Goal: Task Accomplishment & Management: Use online tool/utility

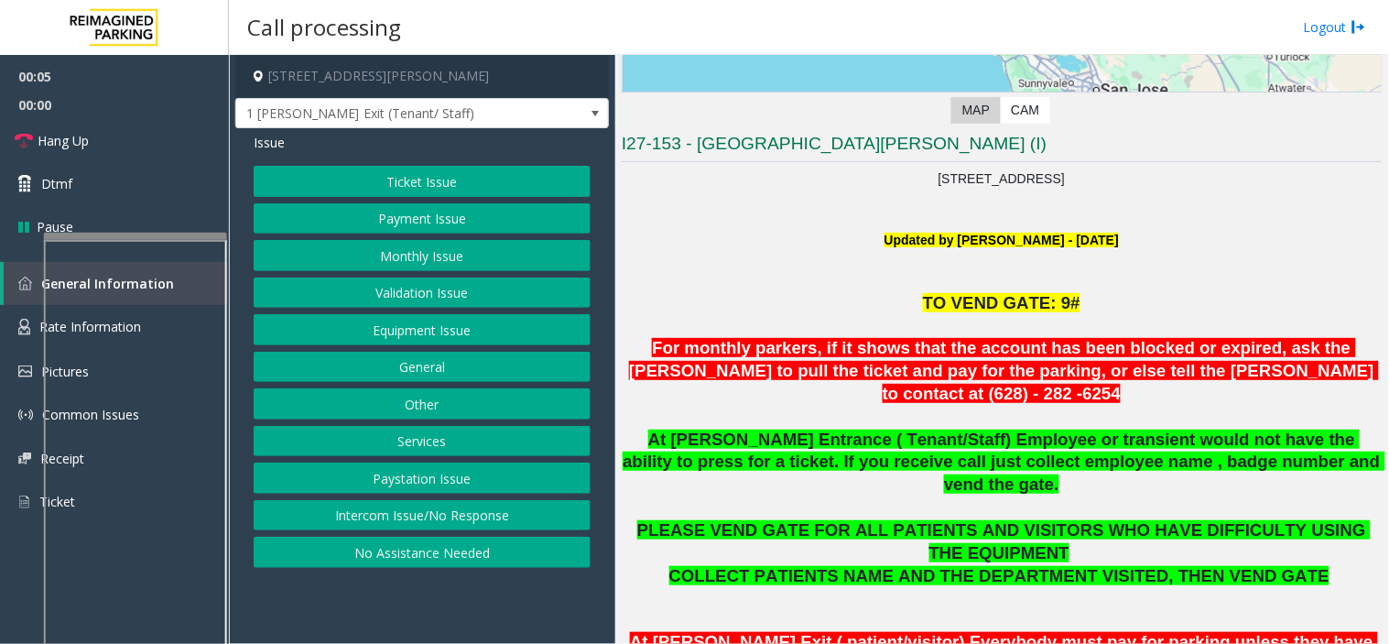
scroll to position [407, 0]
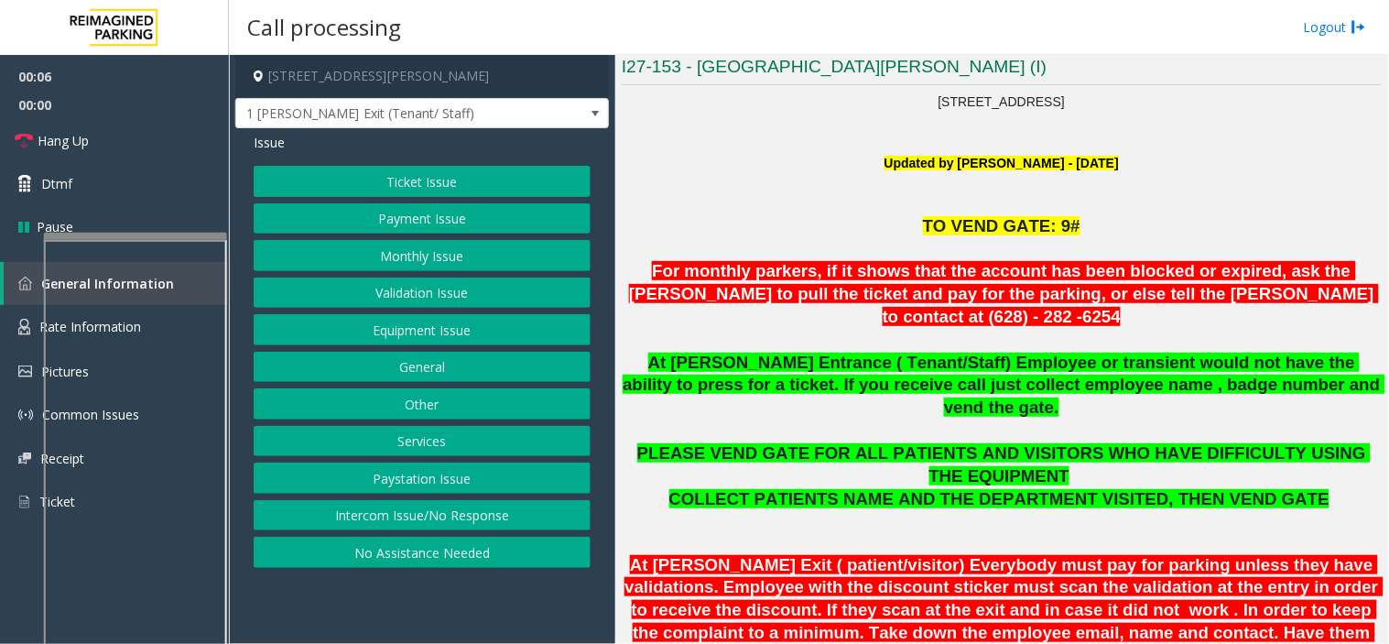
click at [450, 263] on button "Monthly Issue" at bounding box center [422, 255] width 337 height 31
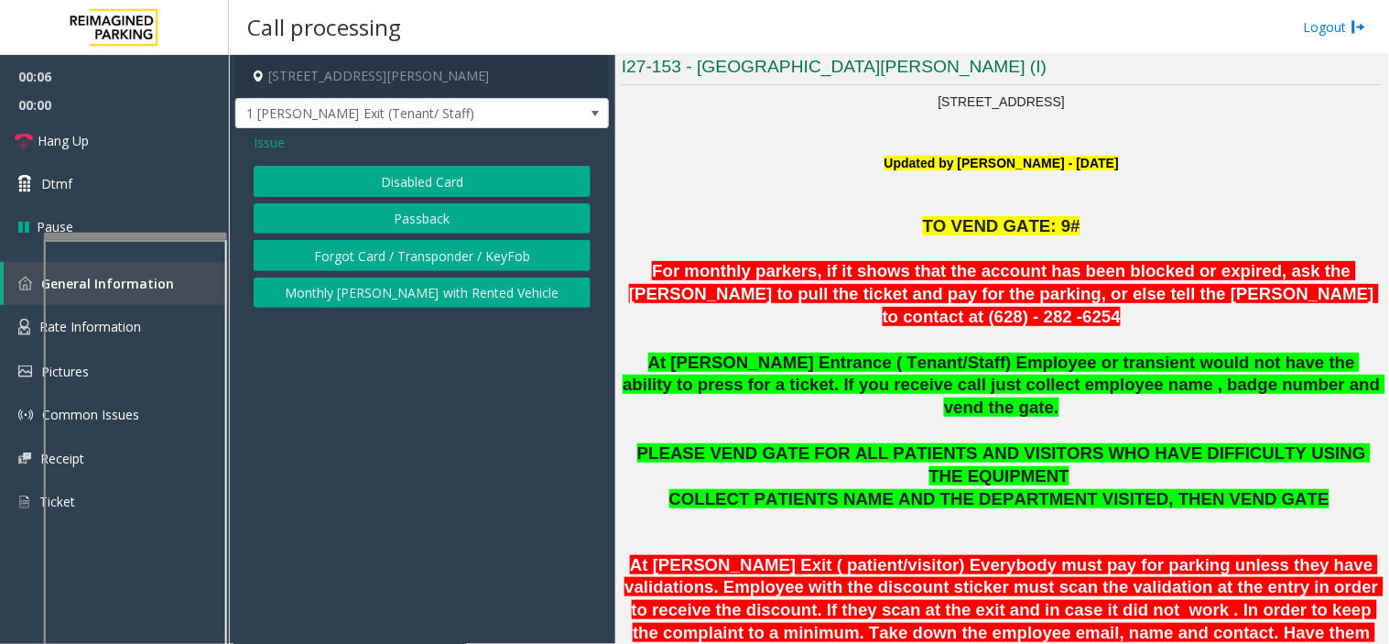
click at [412, 179] on button "Disabled Card" at bounding box center [422, 181] width 337 height 31
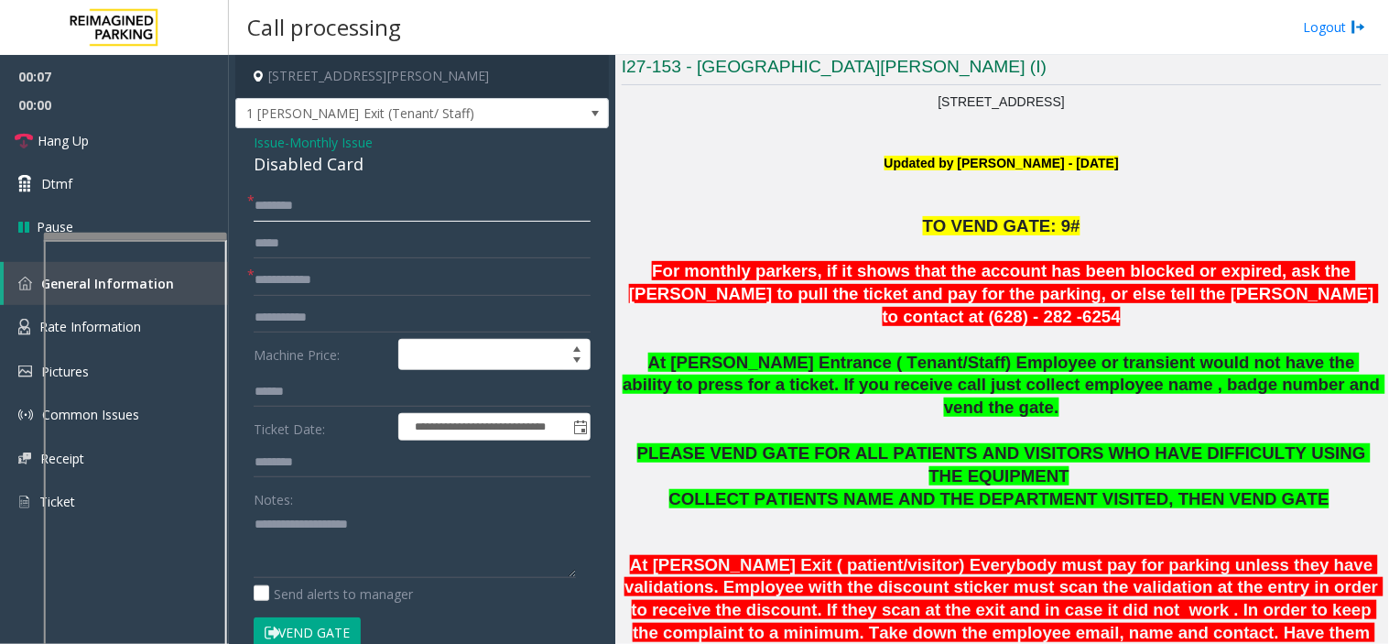
click at [363, 208] on input "text" at bounding box center [422, 205] width 337 height 31
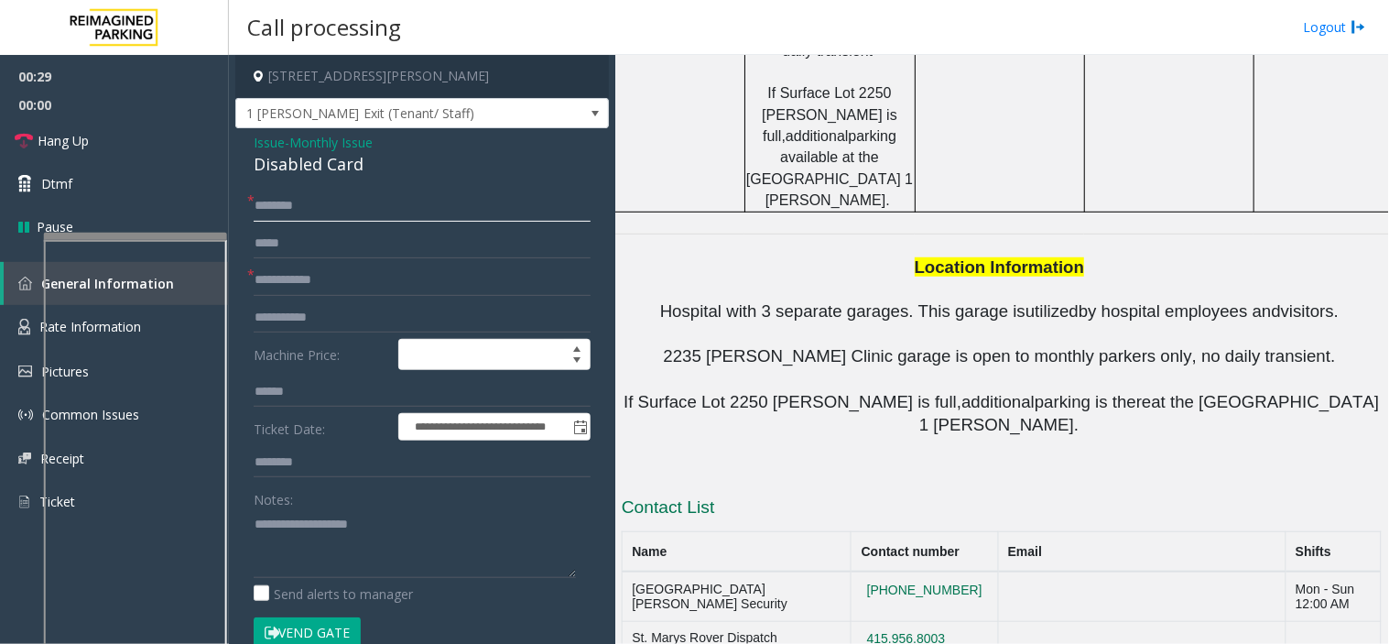
scroll to position [2111, 0]
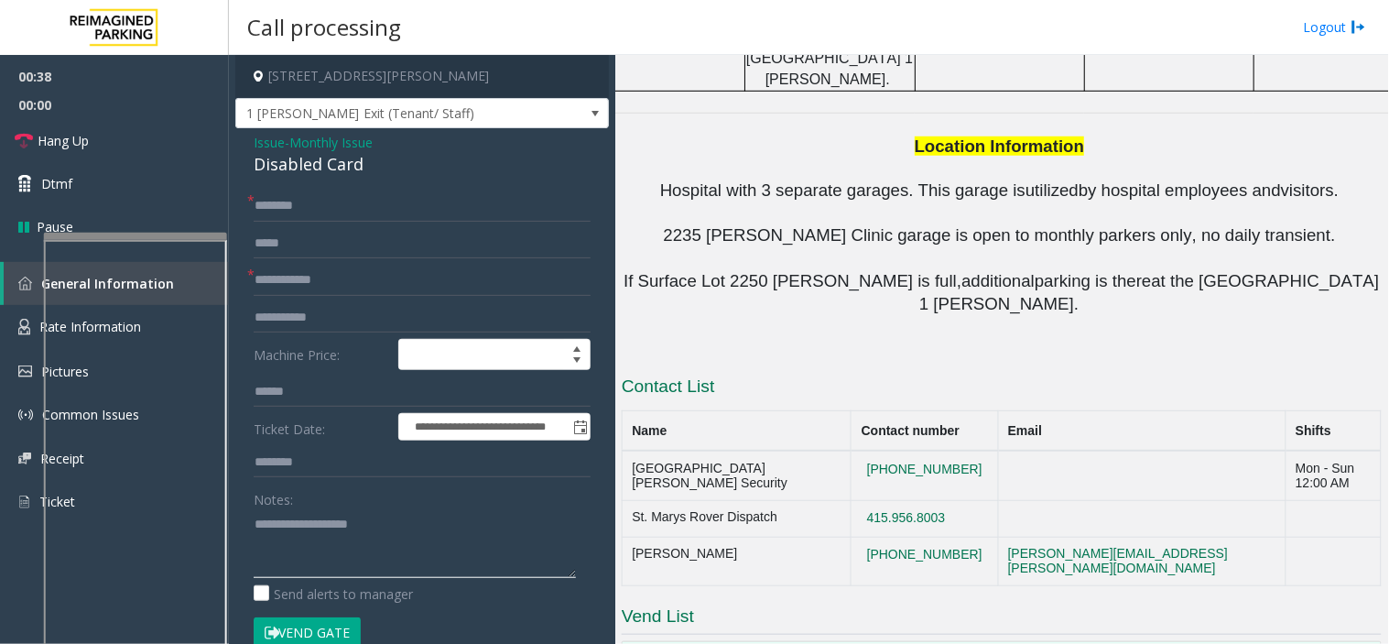
click at [386, 558] on textarea at bounding box center [415, 543] width 322 height 69
click at [361, 537] on textarea at bounding box center [415, 543] width 322 height 69
drag, startPoint x: 952, startPoint y: 204, endPoint x: 859, endPoint y: 215, distance: 94.0
click at [859, 500] on td "415.956.8003" at bounding box center [924, 518] width 146 height 37
copy button "415.956.8003"
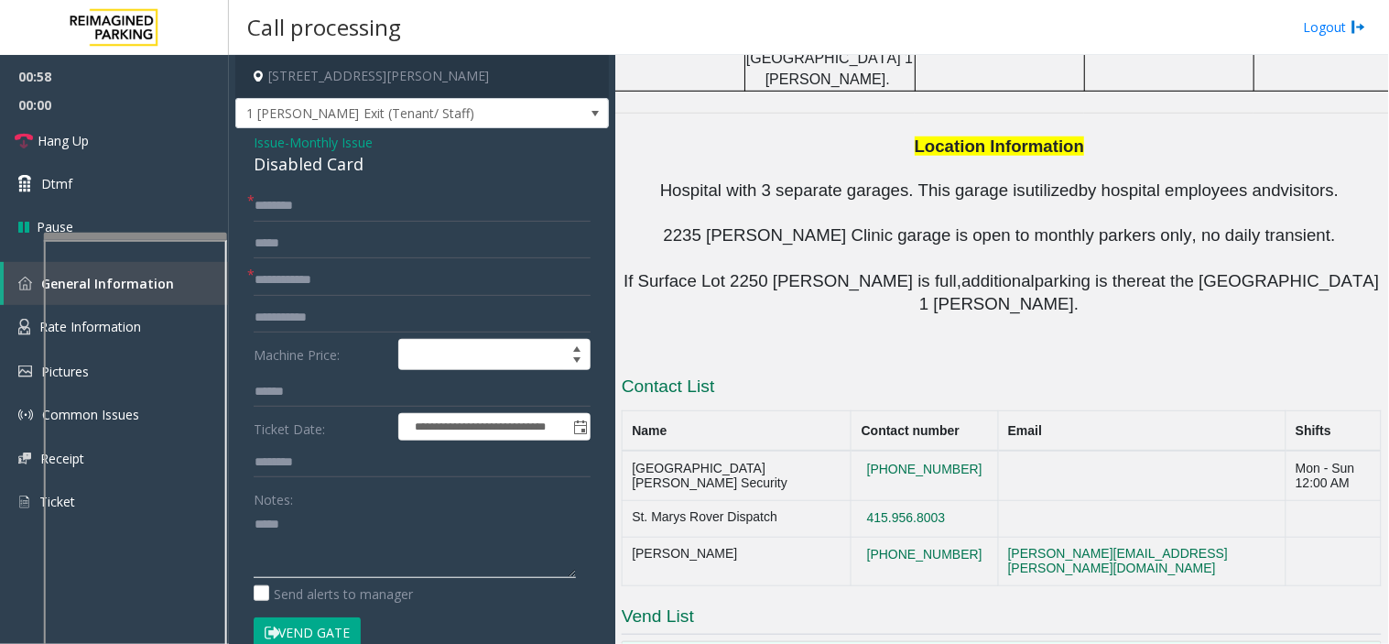
click at [311, 523] on textarea at bounding box center [415, 543] width 322 height 69
type textarea "****** *********"
drag, startPoint x: 953, startPoint y: 247, endPoint x: 850, endPoint y: 251, distance: 103.5
click at [851, 537] on td "[PHONE_NUMBER]" at bounding box center [924, 561] width 146 height 49
copy button "[PHONE_NUMBER]"
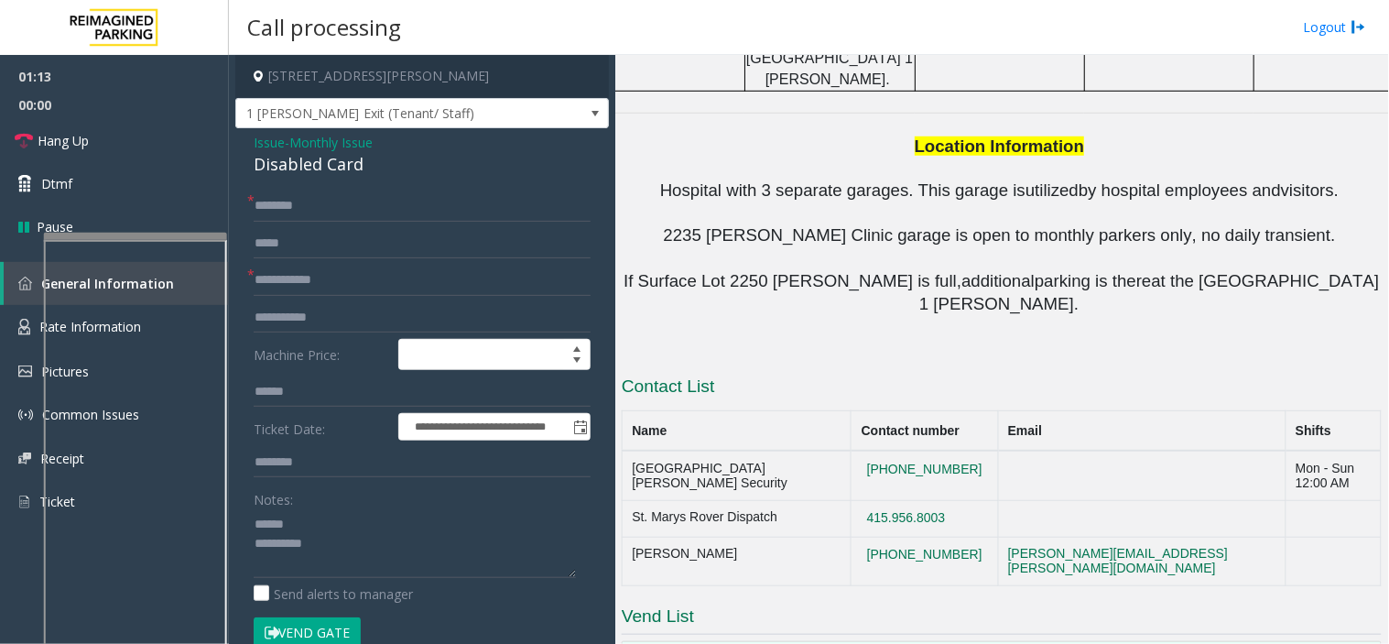
click at [272, 138] on span "Issue" at bounding box center [269, 142] width 31 height 19
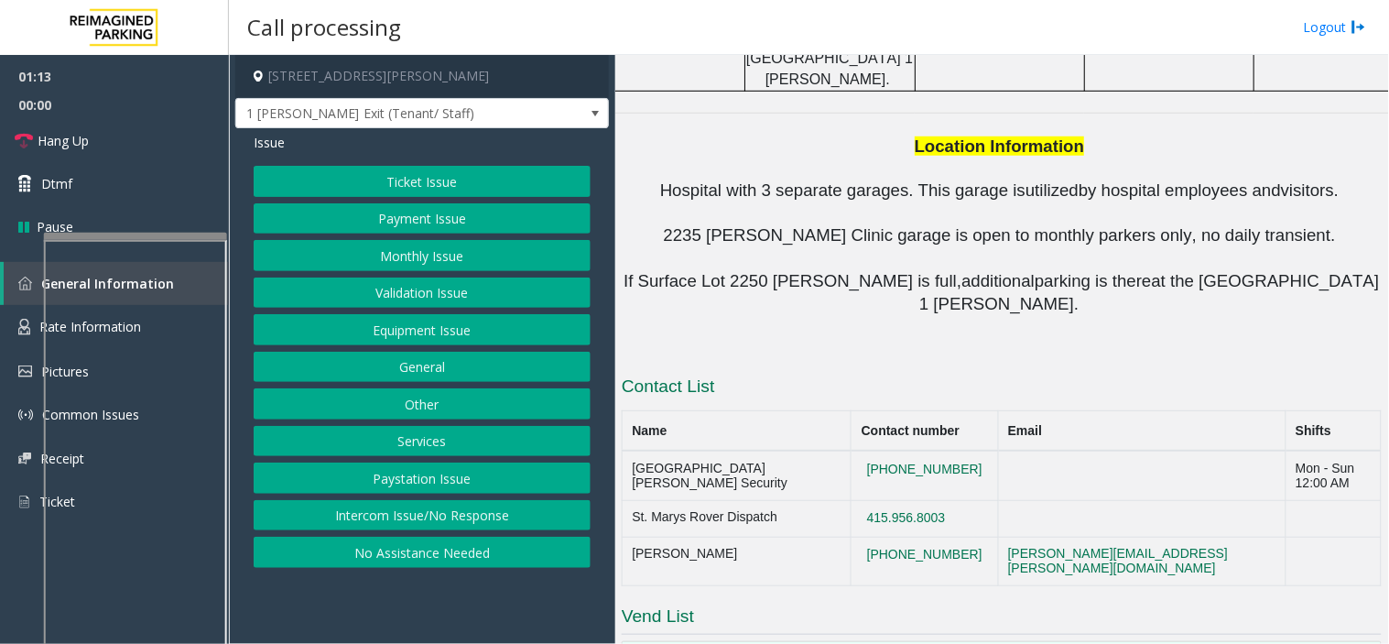
click at [426, 320] on button "Equipment Issue" at bounding box center [422, 329] width 337 height 31
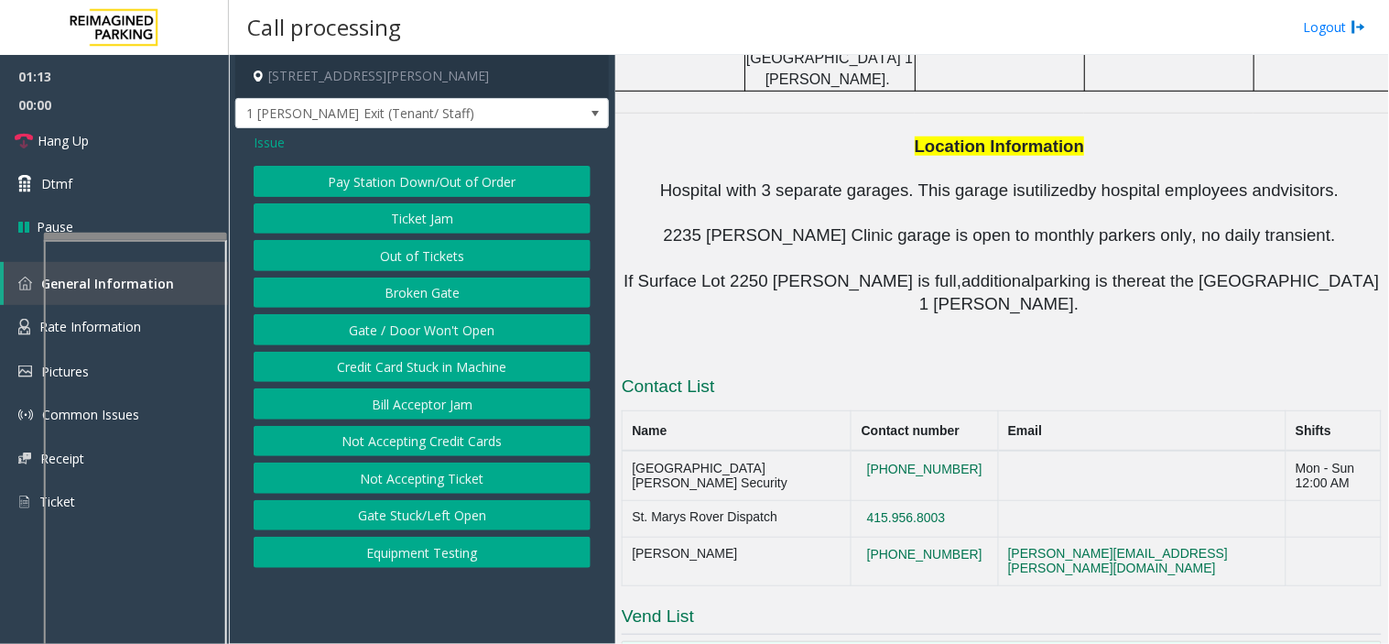
click at [426, 320] on button "Gate / Door Won't Open" at bounding box center [422, 329] width 337 height 31
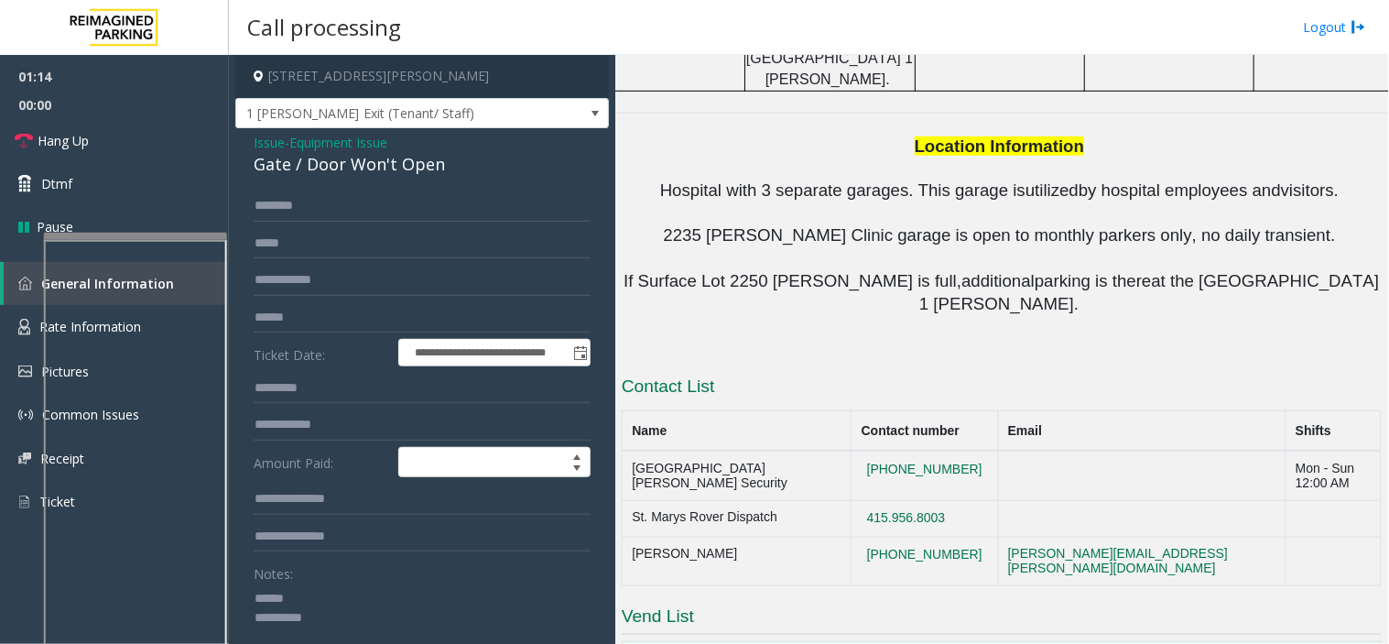
click at [316, 602] on textarea at bounding box center [415, 617] width 322 height 69
click at [287, 600] on textarea at bounding box center [415, 617] width 322 height 69
drag, startPoint x: 954, startPoint y: 171, endPoint x: 855, endPoint y: 154, distance: 100.4
click at [855, 450] on td "[PHONE_NUMBER]" at bounding box center [924, 474] width 146 height 49
copy button "[PHONE_NUMBER]"
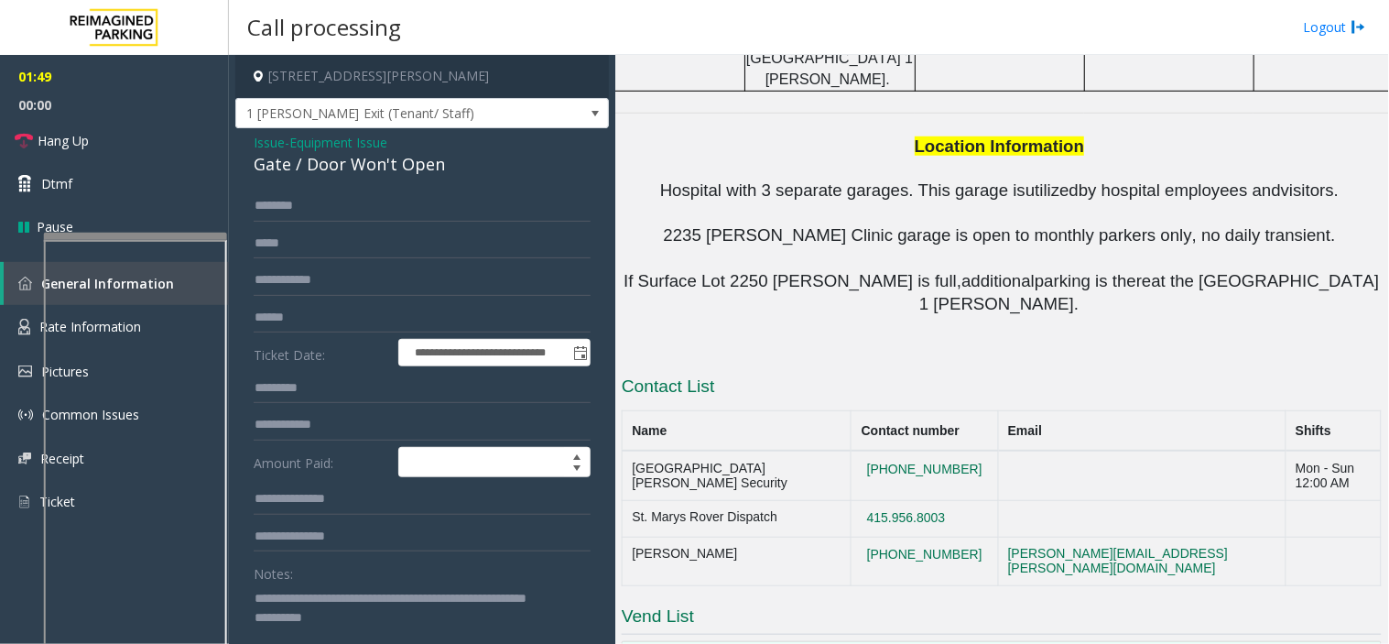
click at [339, 639] on textarea at bounding box center [415, 617] width 322 height 69
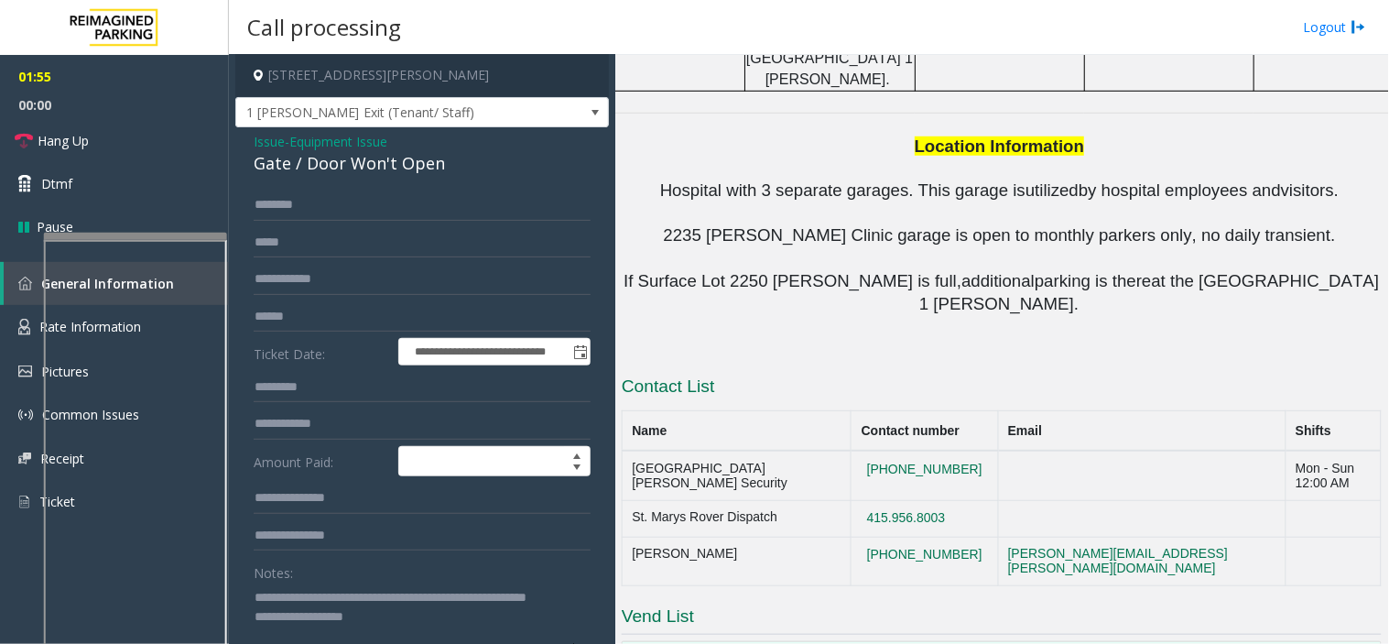
drag, startPoint x: 515, startPoint y: 604, endPoint x: 578, endPoint y: 609, distance: 62.4
click at [578, 609] on div "**********" at bounding box center [422, 604] width 364 height 828
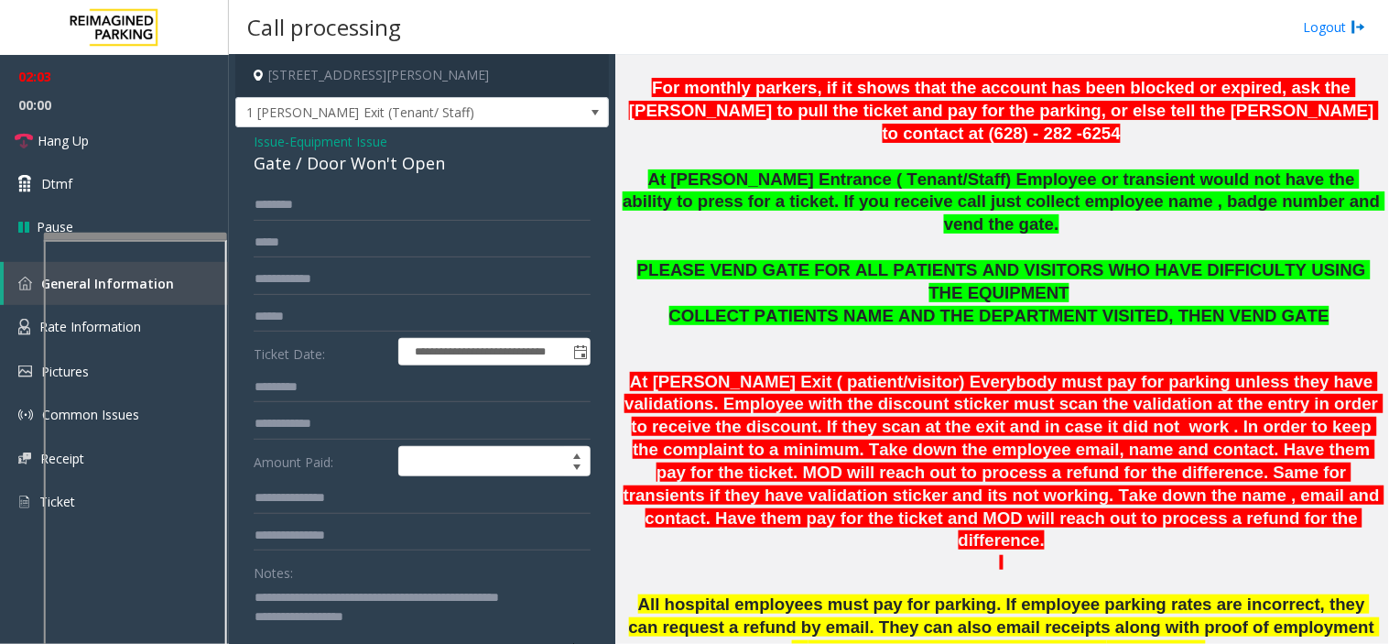
scroll to position [610, 0]
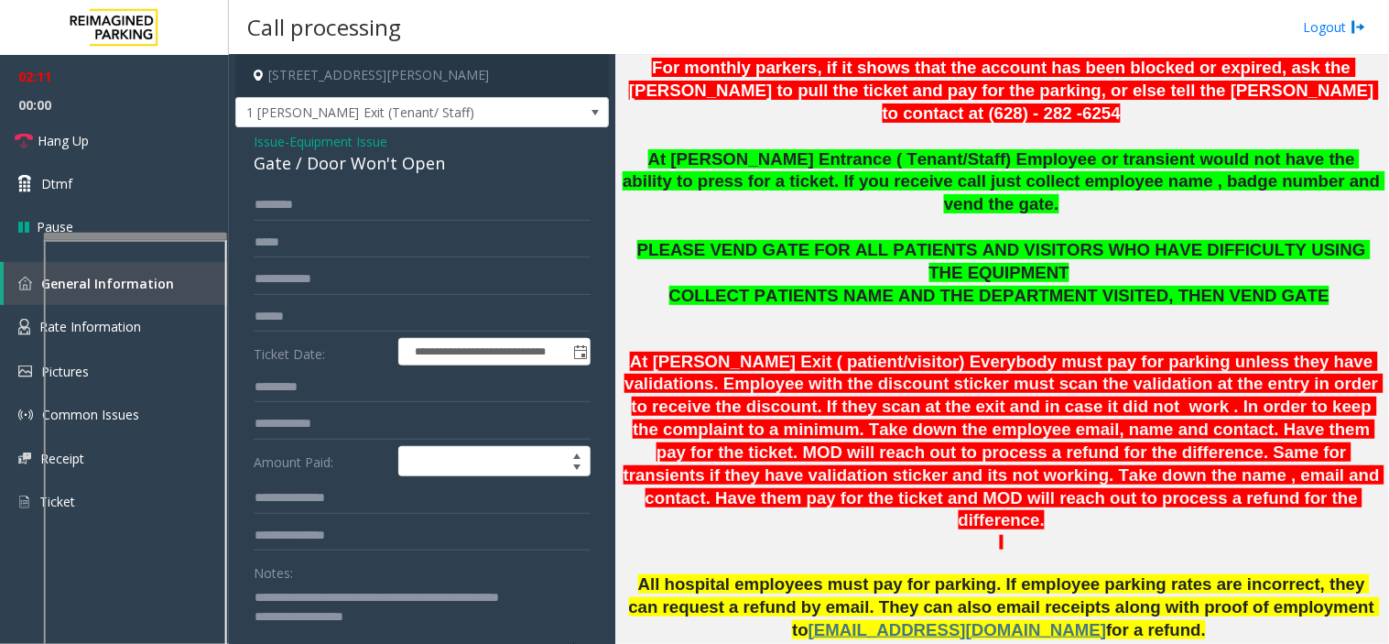
click at [368, 626] on textarea at bounding box center [415, 616] width 322 height 69
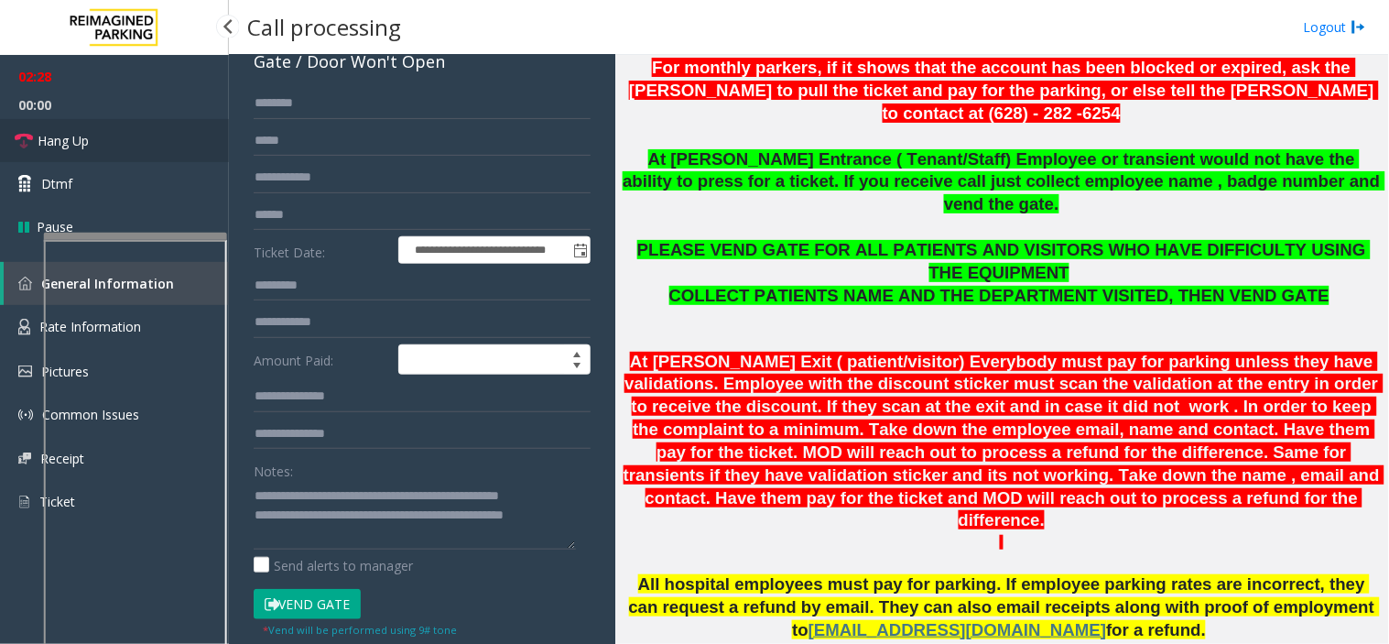
click at [178, 148] on link "Hang Up" at bounding box center [114, 140] width 229 height 43
click at [586, 547] on div "**********" at bounding box center [422, 502] width 364 height 828
click at [564, 540] on textarea at bounding box center [415, 515] width 322 height 69
click at [553, 533] on textarea at bounding box center [415, 515] width 322 height 69
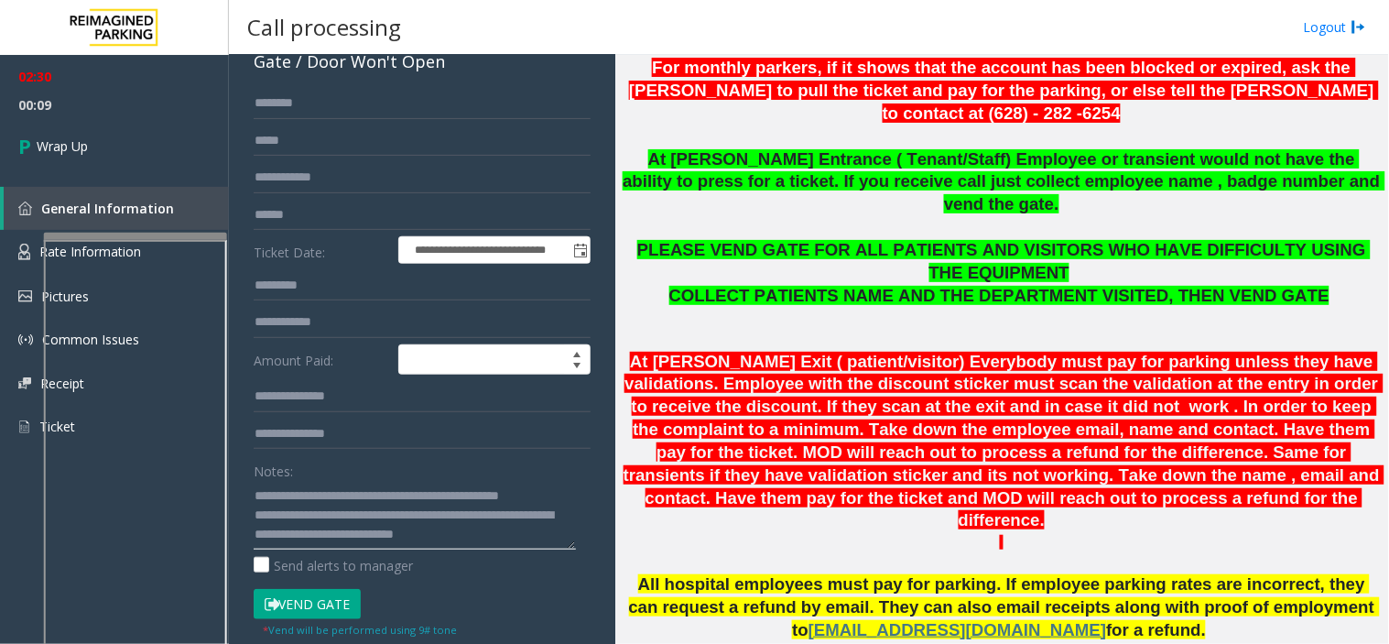
scroll to position [32, 0]
type textarea "**********"
click at [103, 136] on link "Wrap Up" at bounding box center [114, 146] width 229 height 54
